Goal: Find specific page/section: Find specific page/section

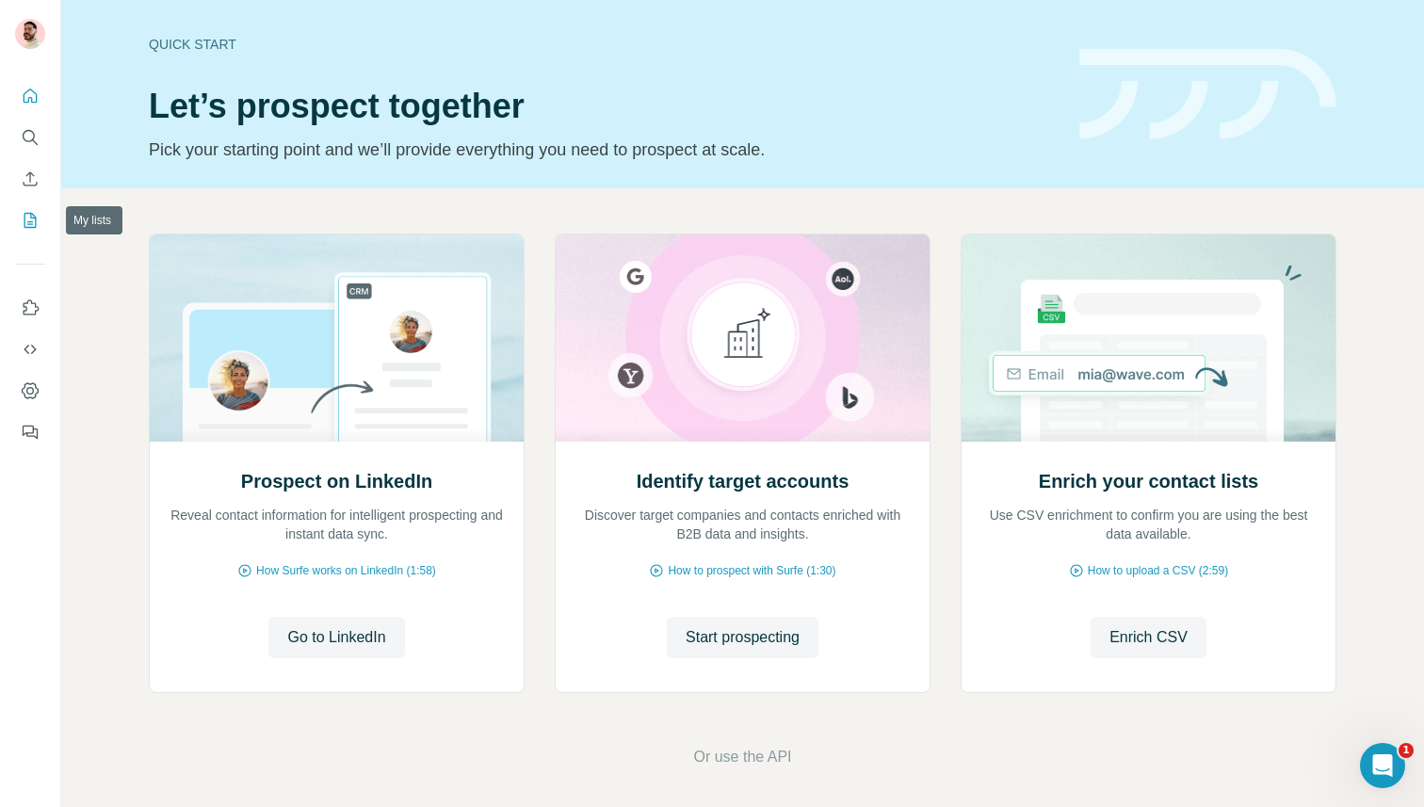
click at [31, 205] on button "My lists" at bounding box center [30, 220] width 30 height 34
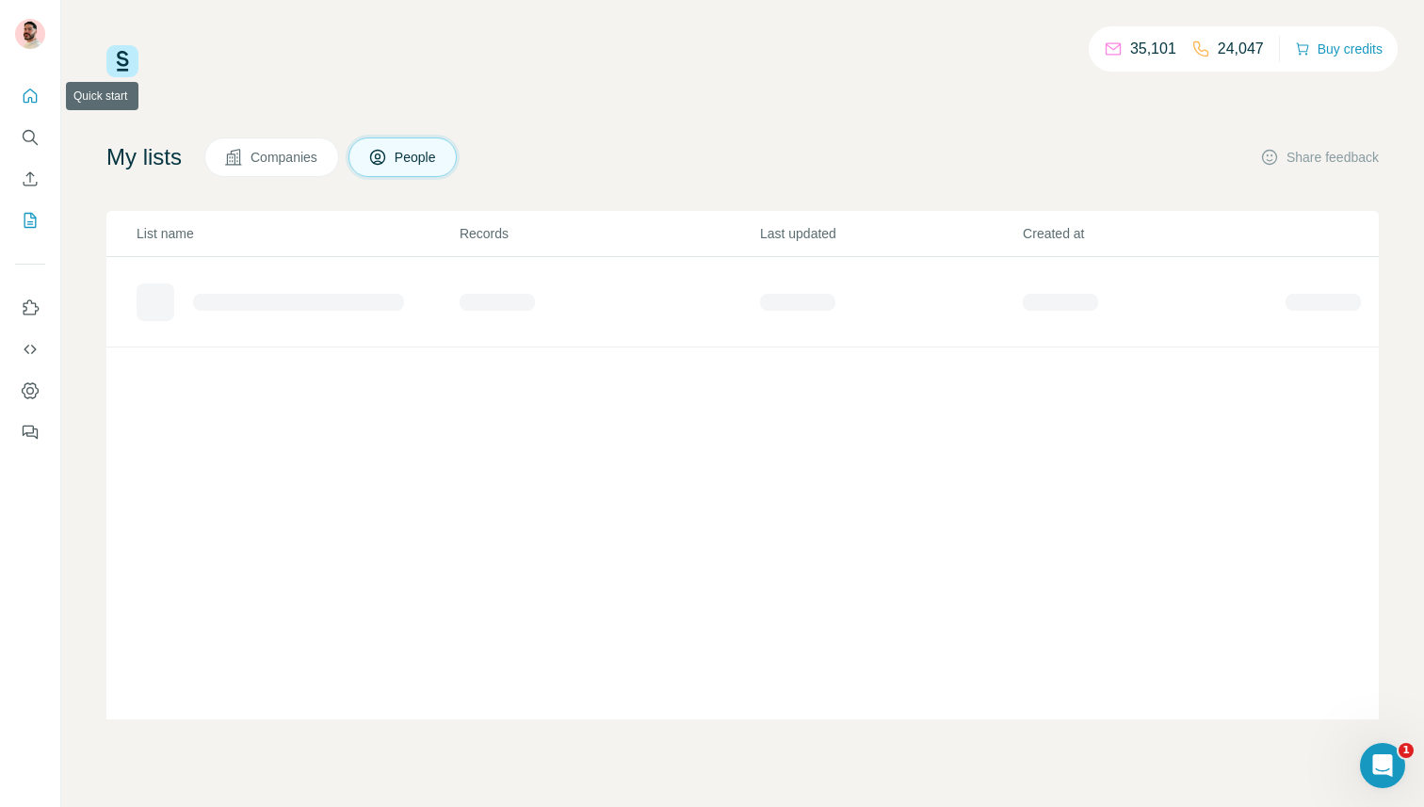
click at [22, 103] on icon "Quick start" at bounding box center [30, 96] width 19 height 19
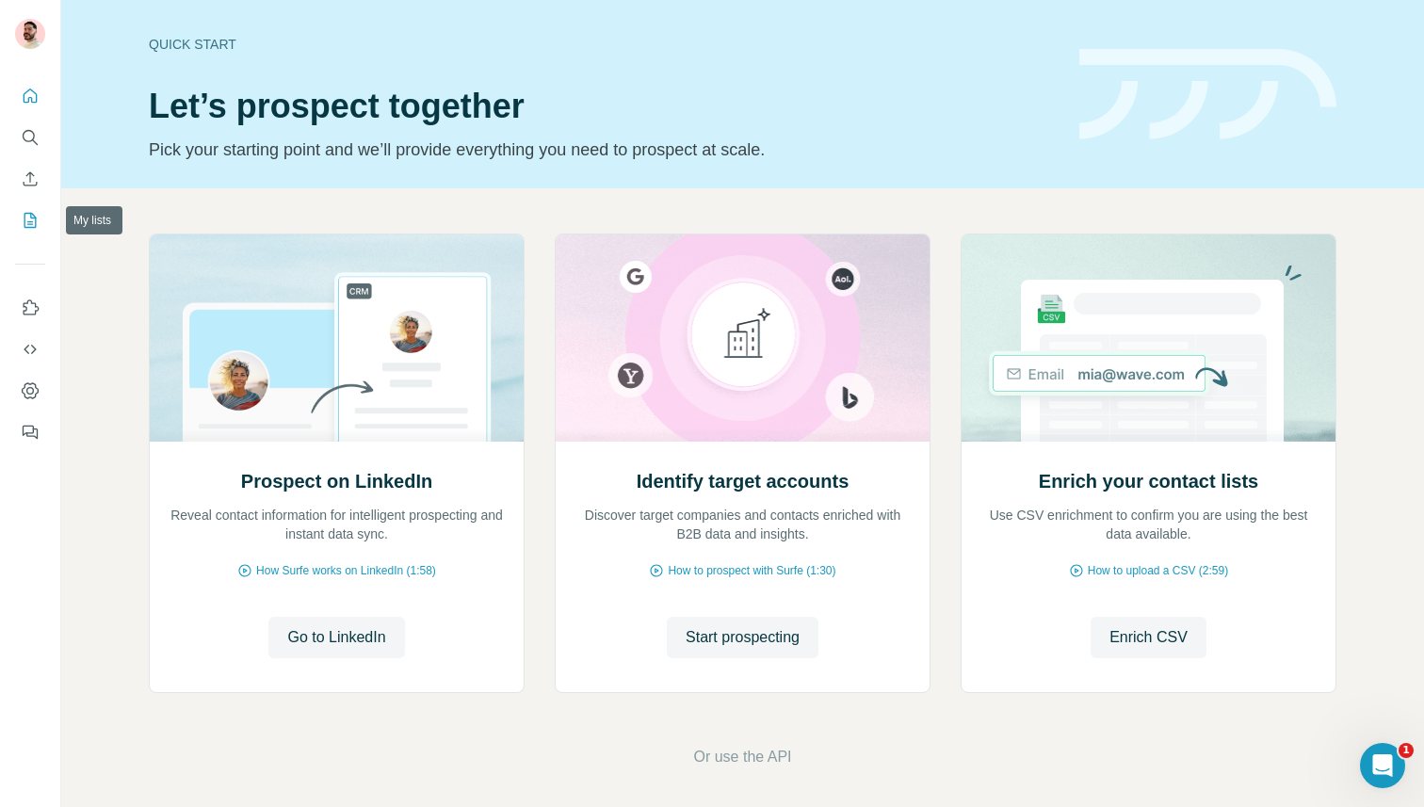
click at [25, 209] on button "My lists" at bounding box center [30, 220] width 30 height 34
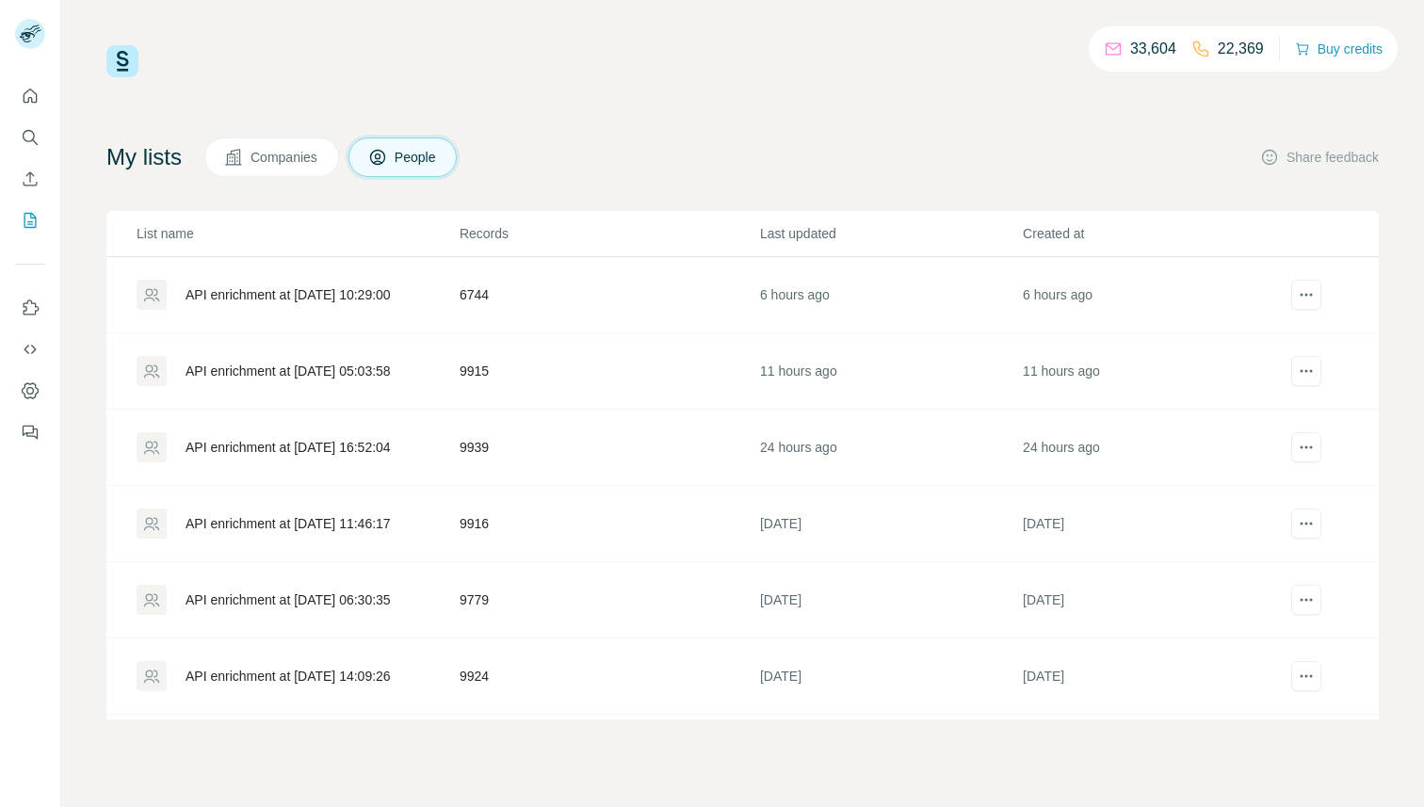
click at [380, 295] on div "API enrichment at 2025-10-12 10:29:00" at bounding box center [288, 294] width 205 height 19
